Goal: Information Seeking & Learning: Learn about a topic

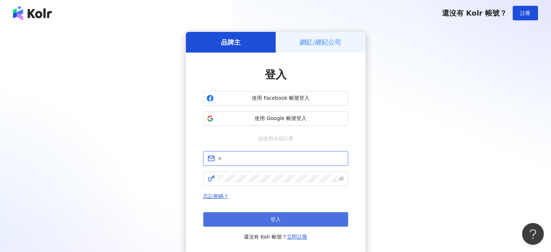
type input "**********"
click at [267, 214] on button "登入" at bounding box center [275, 219] width 145 height 14
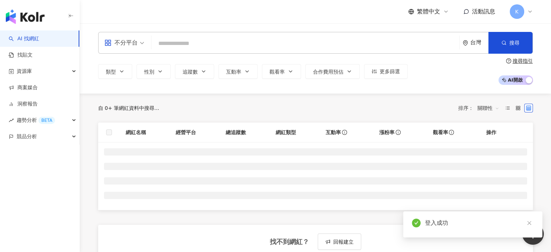
click at [224, 42] on input "search" at bounding box center [305, 44] width 302 height 14
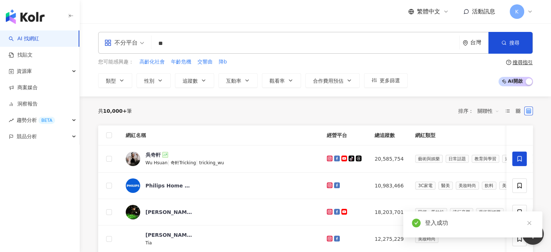
type input "**"
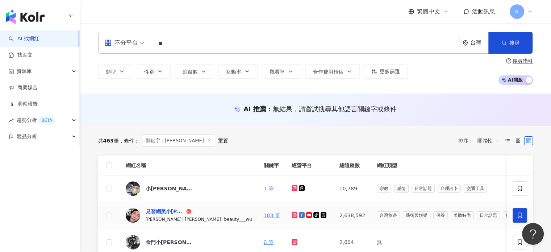
click at [151, 212] on div "見習網美小[PERSON_NAME]" at bounding box center [165, 211] width 39 height 7
click at [55, 67] on div "資源庫" at bounding box center [39, 71] width 79 height 16
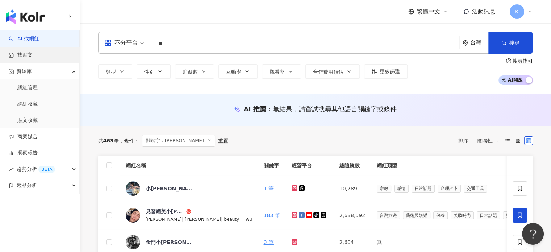
click at [33, 56] on link "找貼文" at bounding box center [21, 54] width 24 height 7
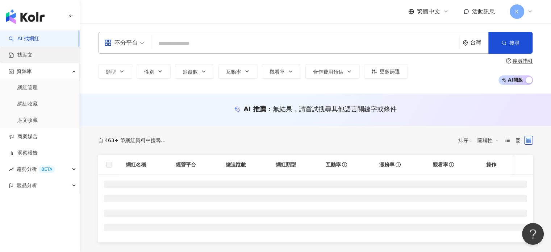
click at [33, 53] on link "找貼文" at bounding box center [21, 54] width 24 height 7
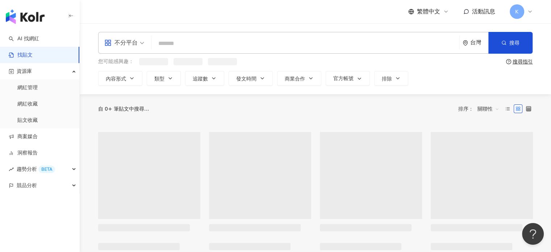
click at [33, 59] on link "找貼文" at bounding box center [21, 54] width 24 height 7
click at [201, 41] on input "search" at bounding box center [305, 44] width 302 height 16
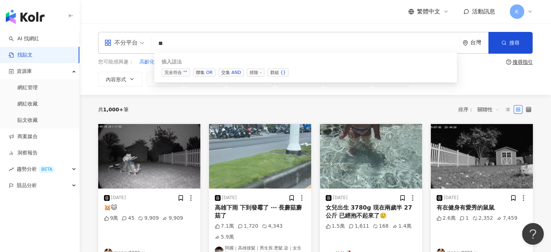
type input "*"
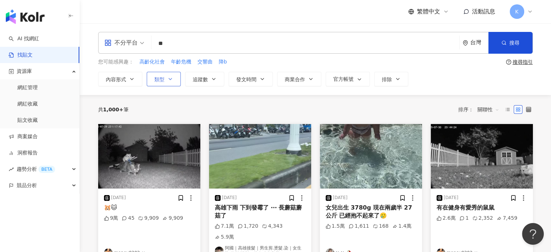
type input "**"
click at [172, 78] on icon "button" at bounding box center [170, 79] width 6 height 6
click at [195, 78] on span "追蹤數" at bounding box center [200, 79] width 15 height 6
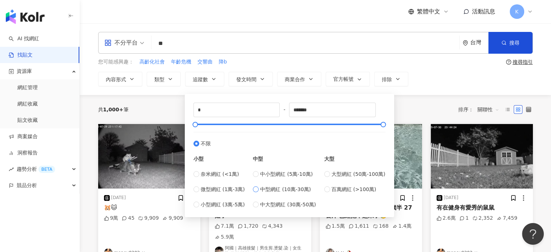
click at [287, 191] on span "中型網紅 (10萬-30萬)" at bounding box center [285, 189] width 51 height 8
type input "******"
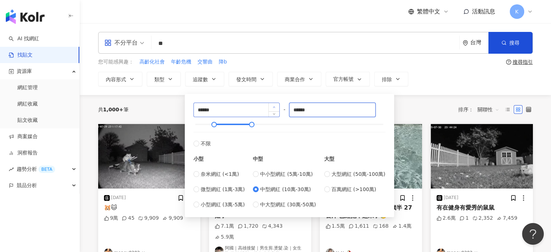
drag, startPoint x: 326, startPoint y: 109, endPoint x: 272, endPoint y: 108, distance: 53.6
click at [272, 108] on div "****** - ****** 不限 小型 奈米網紅 (<1萬) 微型網紅 (1萬-3萬) 小型網紅 (3萬-5萬) 中型 中小型網紅 (5萬-10萬) 中型…" at bounding box center [289, 156] width 192 height 106
type input "******"
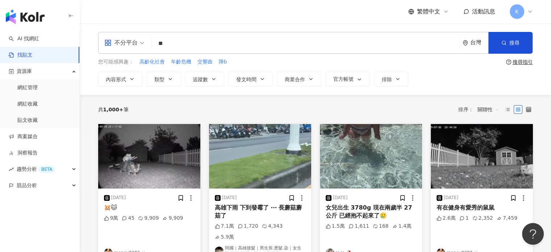
click at [402, 108] on div "共 1,000+ 筆 排序： 關聯性" at bounding box center [315, 110] width 435 height 12
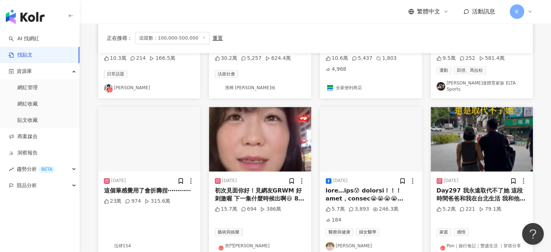
scroll to position [435, 0]
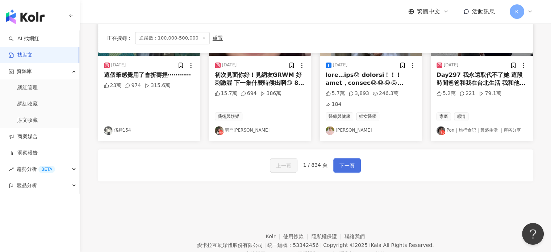
click at [349, 161] on span "下一頁" at bounding box center [346, 165] width 15 height 9
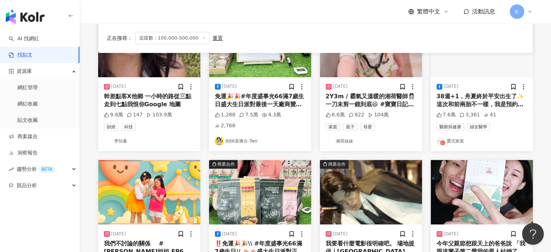
scroll to position [362, 0]
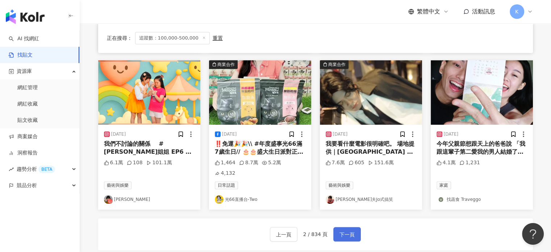
click at [349, 227] on button "下一頁" at bounding box center [347, 234] width 28 height 14
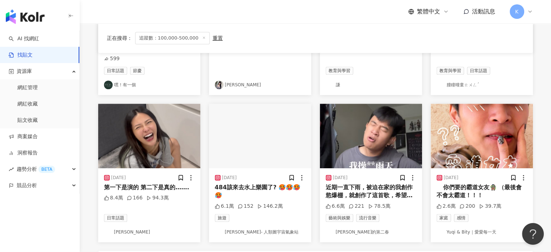
scroll to position [399, 0]
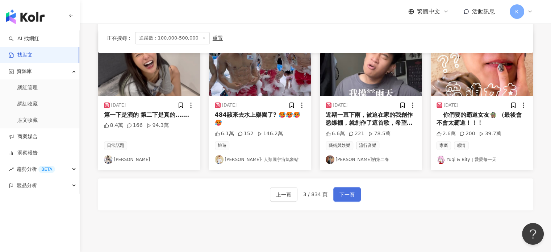
click at [347, 190] on span "下一頁" at bounding box center [346, 194] width 15 height 9
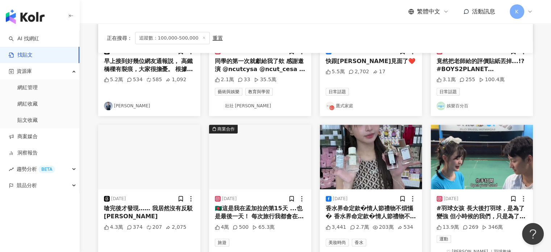
scroll to position [435, 0]
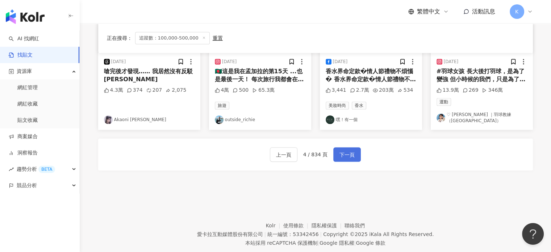
click at [349, 151] on button "下一頁" at bounding box center [347, 154] width 28 height 14
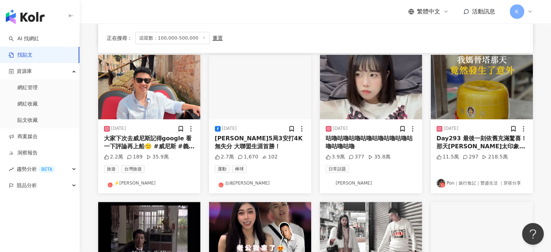
scroll to position [373, 0]
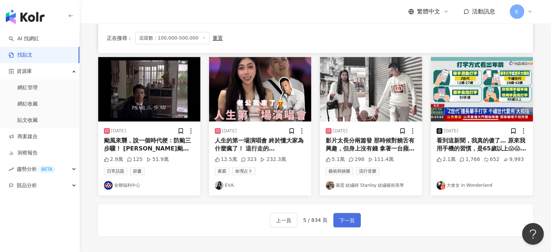
click at [342, 219] on span "下一頁" at bounding box center [346, 220] width 15 height 9
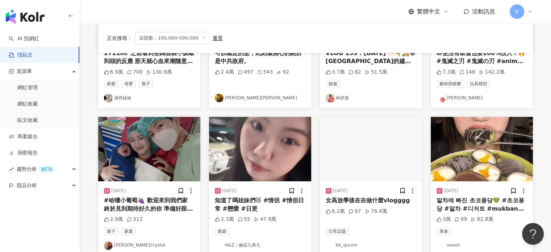
scroll to position [362, 0]
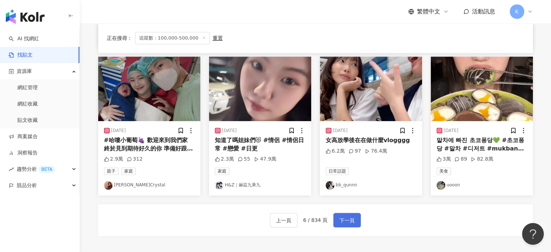
click at [342, 216] on span "下一頁" at bounding box center [346, 220] width 15 height 9
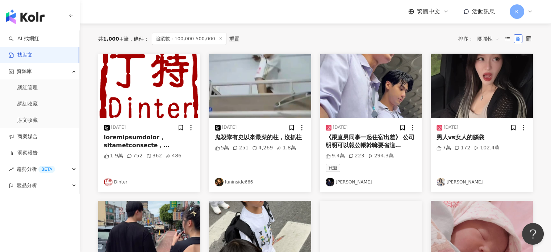
scroll to position [109, 0]
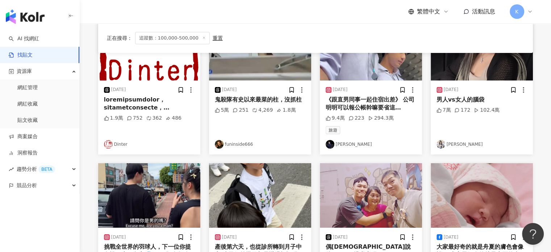
click at [345, 144] on link "李玉璽" at bounding box center [371, 144] width 91 height 9
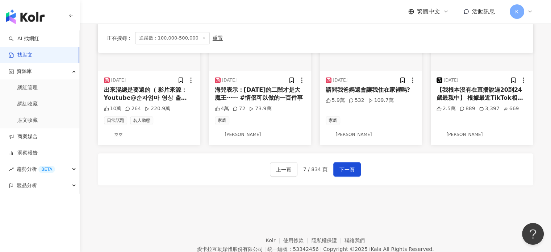
scroll to position [435, 0]
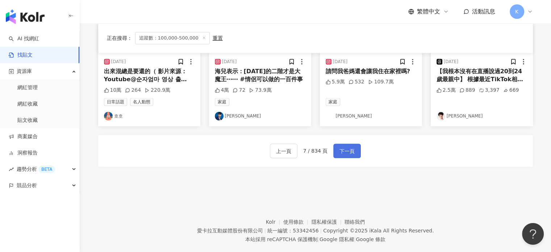
click at [334, 147] on button "下一頁" at bounding box center [347, 150] width 28 height 14
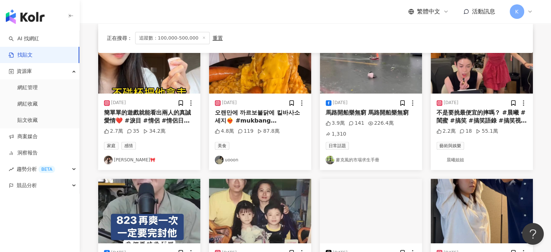
scroll to position [399, 0]
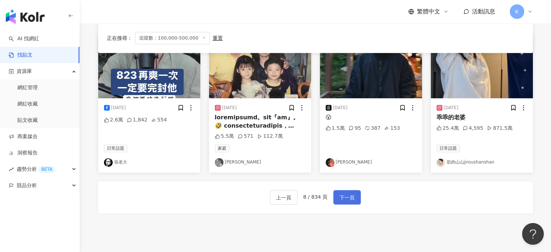
click at [351, 193] on span "下一頁" at bounding box center [346, 197] width 15 height 9
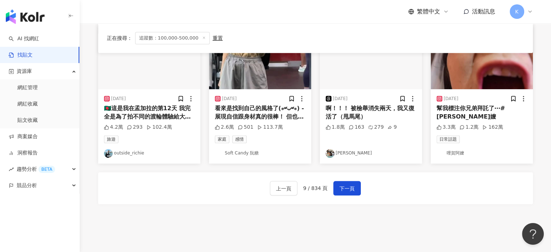
scroll to position [388, 0]
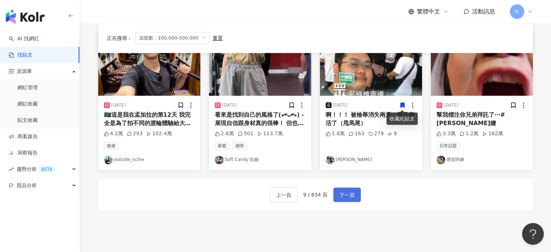
click at [339, 189] on button "下一頁" at bounding box center [347, 194] width 28 height 14
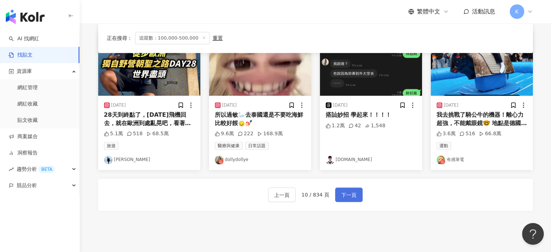
click at [358, 188] on button "下一頁" at bounding box center [349, 194] width 28 height 14
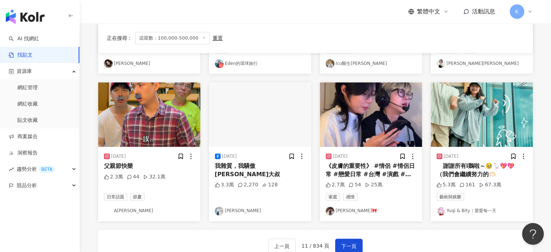
scroll to position [444, 0]
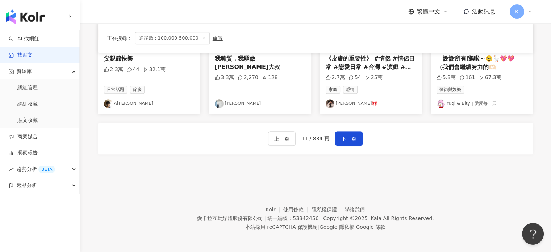
click at [346, 145] on div "上一頁 11 / 834 頁 下一頁" at bounding box center [315, 138] width 435 height 32
click at [348, 139] on span "下一頁" at bounding box center [348, 138] width 15 height 9
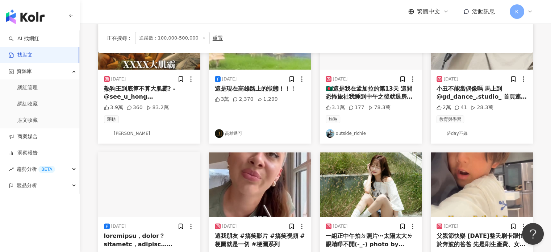
scroll to position [399, 0]
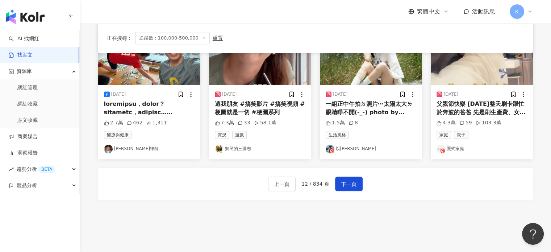
click at [367, 185] on div "上一頁 12 / 834 頁 下一頁" at bounding box center [315, 184] width 435 height 32
click at [349, 182] on span "下一頁" at bounding box center [348, 184] width 15 height 9
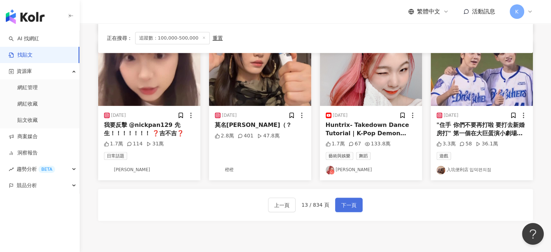
scroll to position [444, 0]
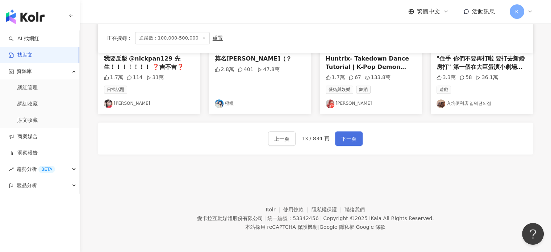
click at [353, 142] on span "下一頁" at bounding box center [348, 138] width 15 height 9
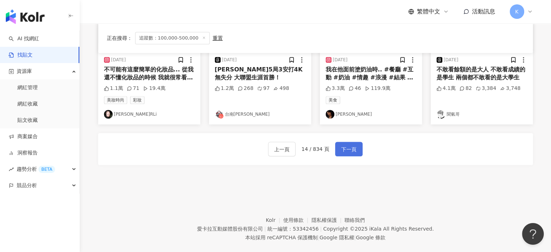
click at [342, 142] on button "下一頁" at bounding box center [349, 149] width 28 height 14
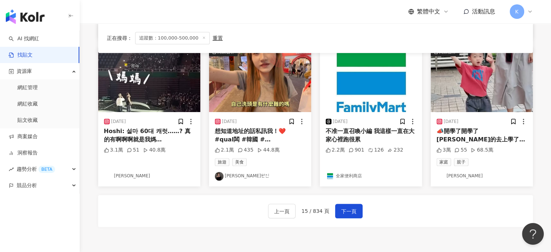
scroll to position [408, 0]
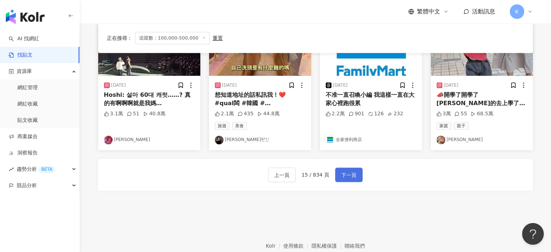
click at [350, 175] on span "下一頁" at bounding box center [348, 175] width 15 height 9
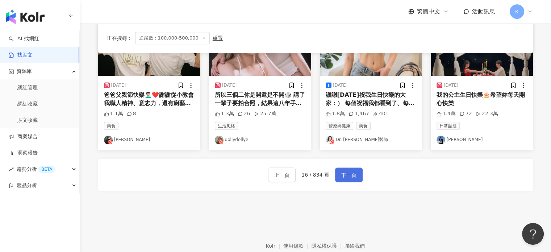
click at [342, 171] on span "下一頁" at bounding box center [348, 175] width 15 height 9
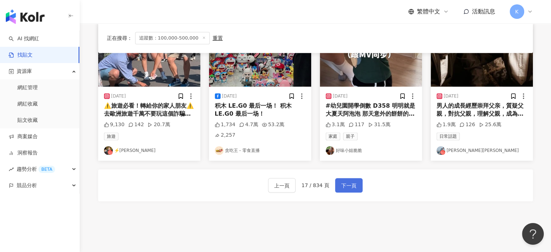
click at [353, 181] on span "下一頁" at bounding box center [348, 185] width 15 height 9
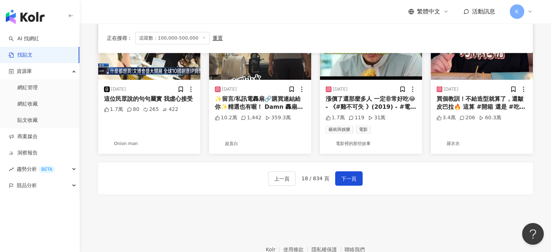
scroll to position [418, 0]
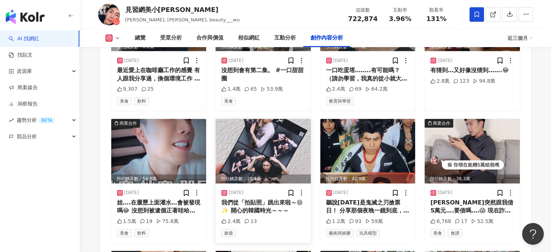
scroll to position [2417, 0]
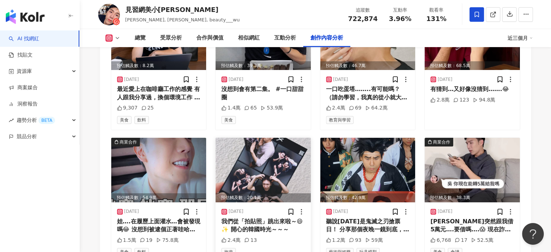
click at [254, 138] on img at bounding box center [263, 170] width 95 height 64
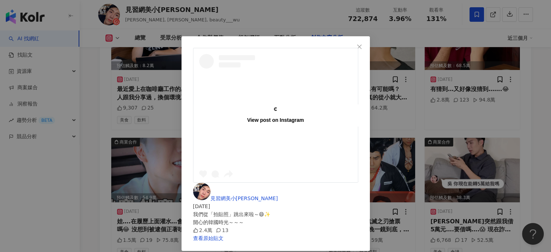
click at [500, 100] on div "View post on Instagram 見習網美小吳 [DATE] 我們從「拍貼照」跳出來啦～😄✨ 開心的韓國時光～～～ 2.4萬 13 查看原始貼文" at bounding box center [275, 126] width 551 height 252
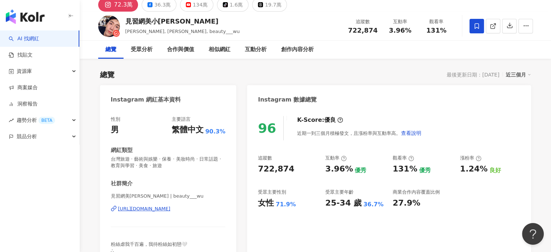
scroll to position [0, 0]
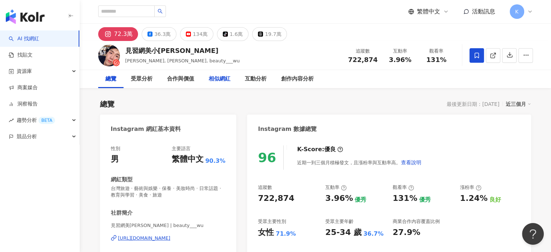
click at [222, 75] on div "相似網紅" at bounding box center [220, 79] width 22 height 9
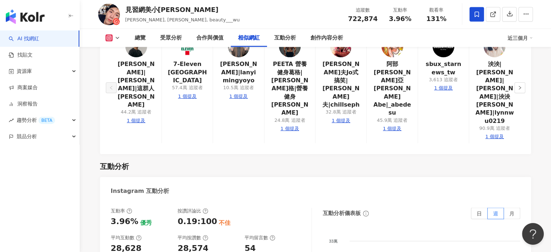
scroll to position [1519, 0]
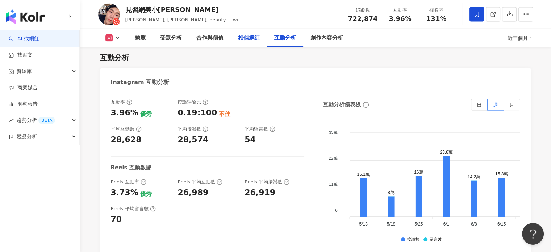
click at [252, 35] on div "相似網紅" at bounding box center [249, 38] width 22 height 9
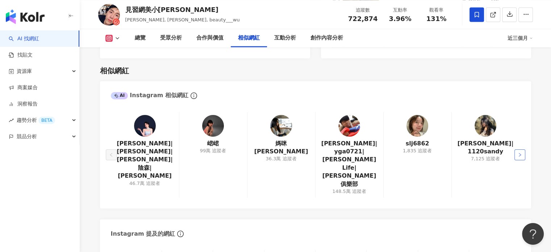
click at [519, 153] on icon "right" at bounding box center [520, 155] width 4 height 4
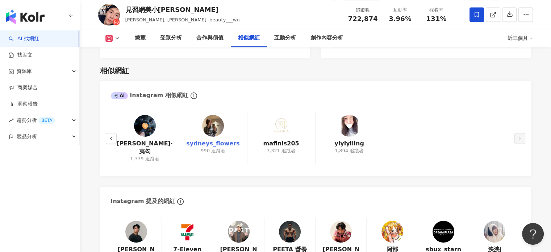
scroll to position [1266, 0]
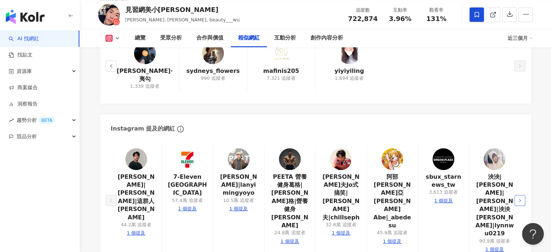
click at [520, 195] on button "button" at bounding box center [519, 200] width 11 height 11
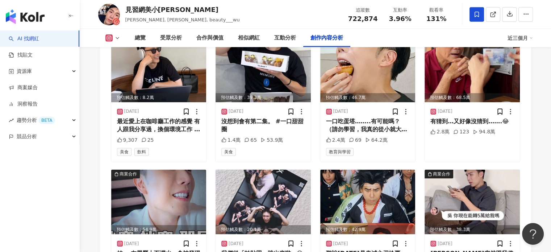
scroll to position [2534, 0]
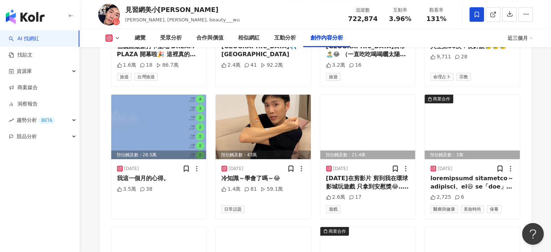
scroll to position [2932, 0]
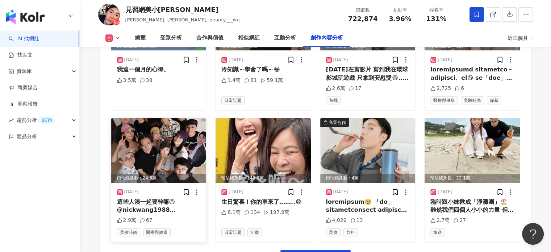
click at [148, 118] on img at bounding box center [158, 150] width 95 height 64
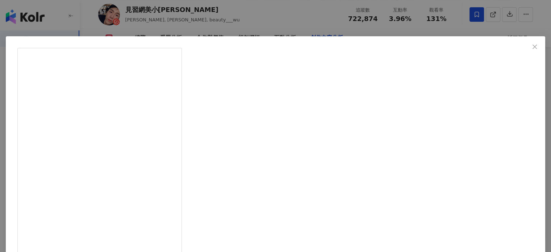
click at [505, 65] on div "阿圓 [DATE] 這些人湊一起要幹嘛😍 @nickwang1988 @beauty___wu @lanyimingyoyo @peeta.gege @fro…" at bounding box center [275, 126] width 551 height 252
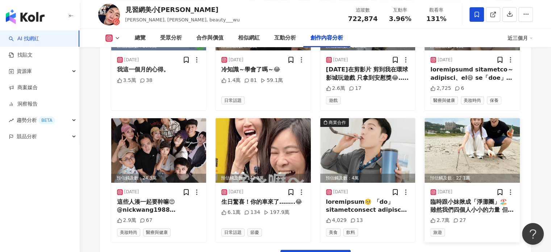
scroll to position [2990, 0]
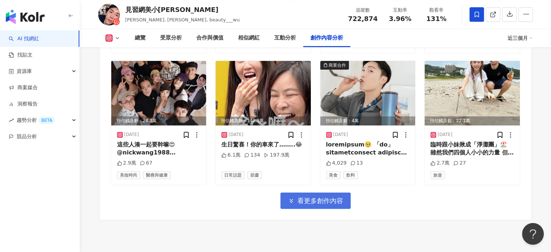
click at [336, 192] on button "看更多創作內容" at bounding box center [315, 200] width 70 height 16
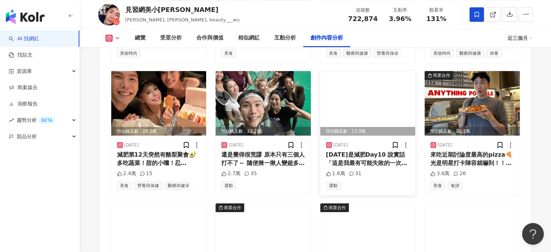
scroll to position [3352, 0]
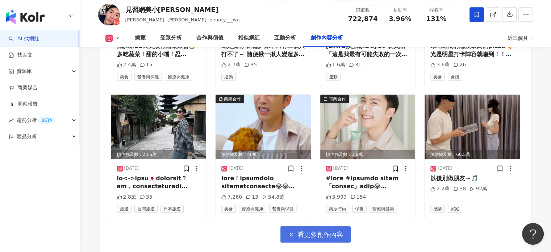
click at [343, 226] on button "看更多創作內容" at bounding box center [315, 234] width 70 height 16
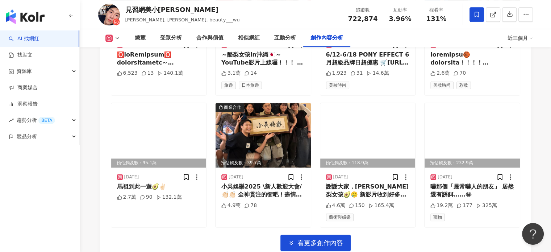
scroll to position [3751, 0]
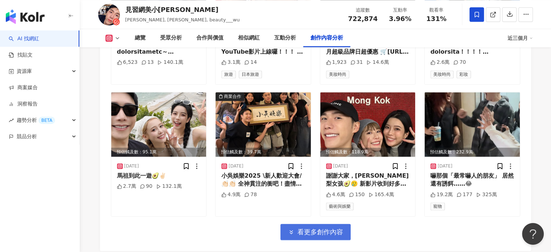
click at [331, 224] on button "看更多創作內容" at bounding box center [315, 232] width 70 height 16
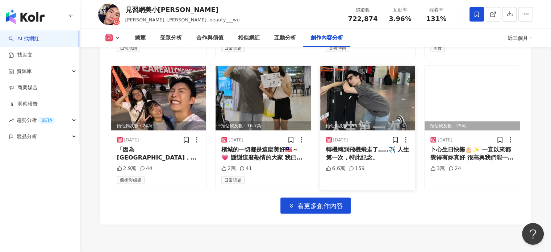
scroll to position [4175, 0]
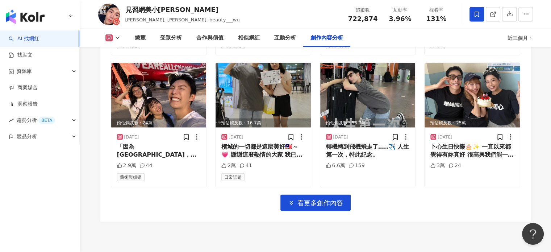
click at [326, 199] on span "看更多創作內容" at bounding box center [320, 203] width 46 height 8
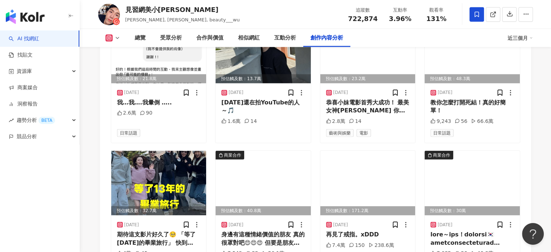
scroll to position [4502, 0]
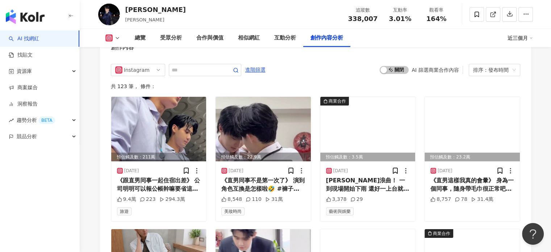
scroll to position [2300, 0]
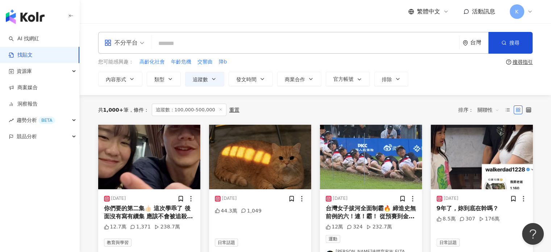
click at [201, 38] on input "search" at bounding box center [305, 44] width 302 height 16
type input "**"
